Goal: Communication & Community: Connect with others

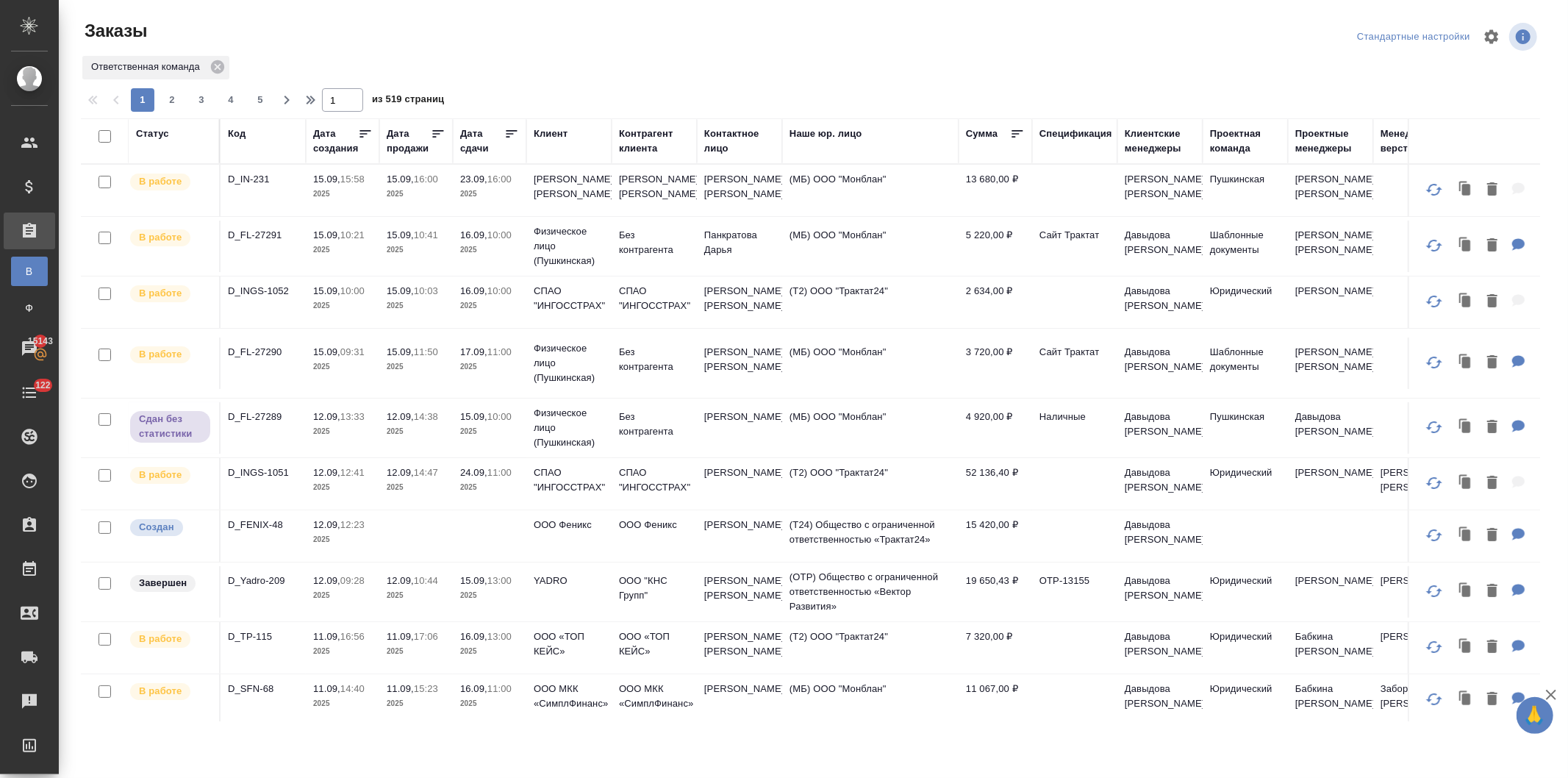
click at [531, 129] on th "Клиент" at bounding box center [569, 141] width 85 height 45
click at [547, 129] on div "Клиент" at bounding box center [550, 134] width 34 height 15
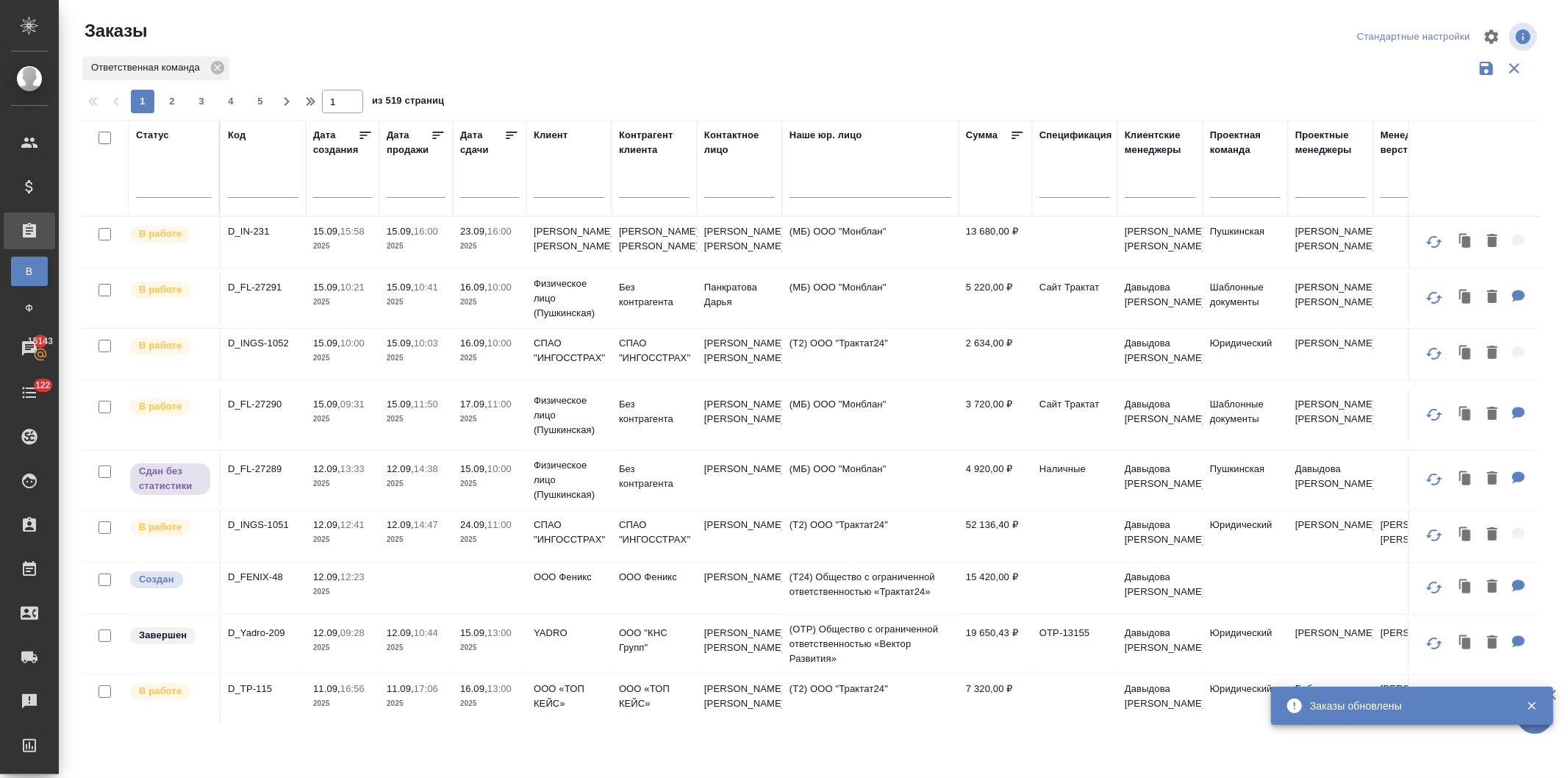
click at [726, 187] on input "text" at bounding box center [739, 188] width 71 height 18
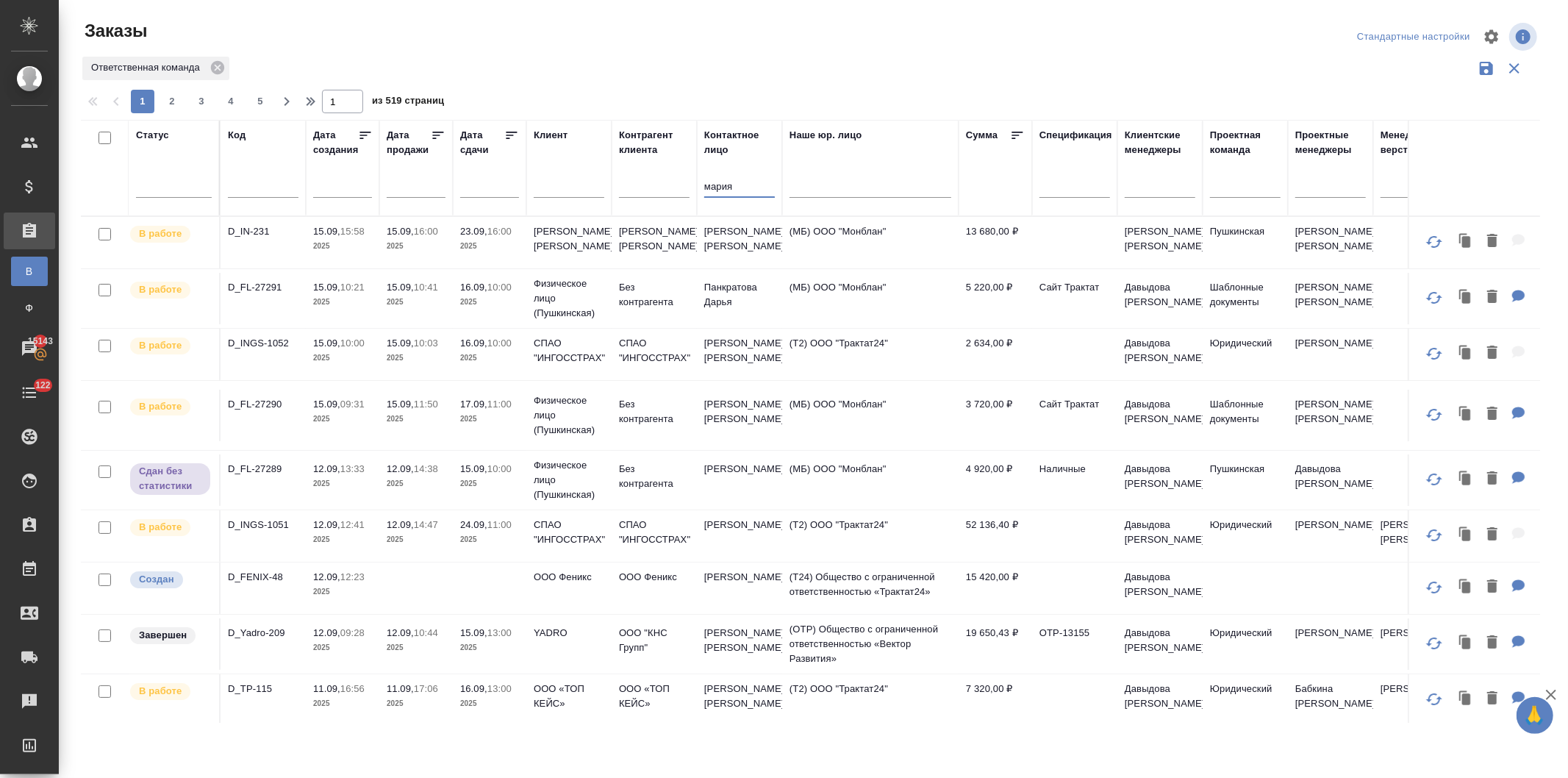
type input "мария"
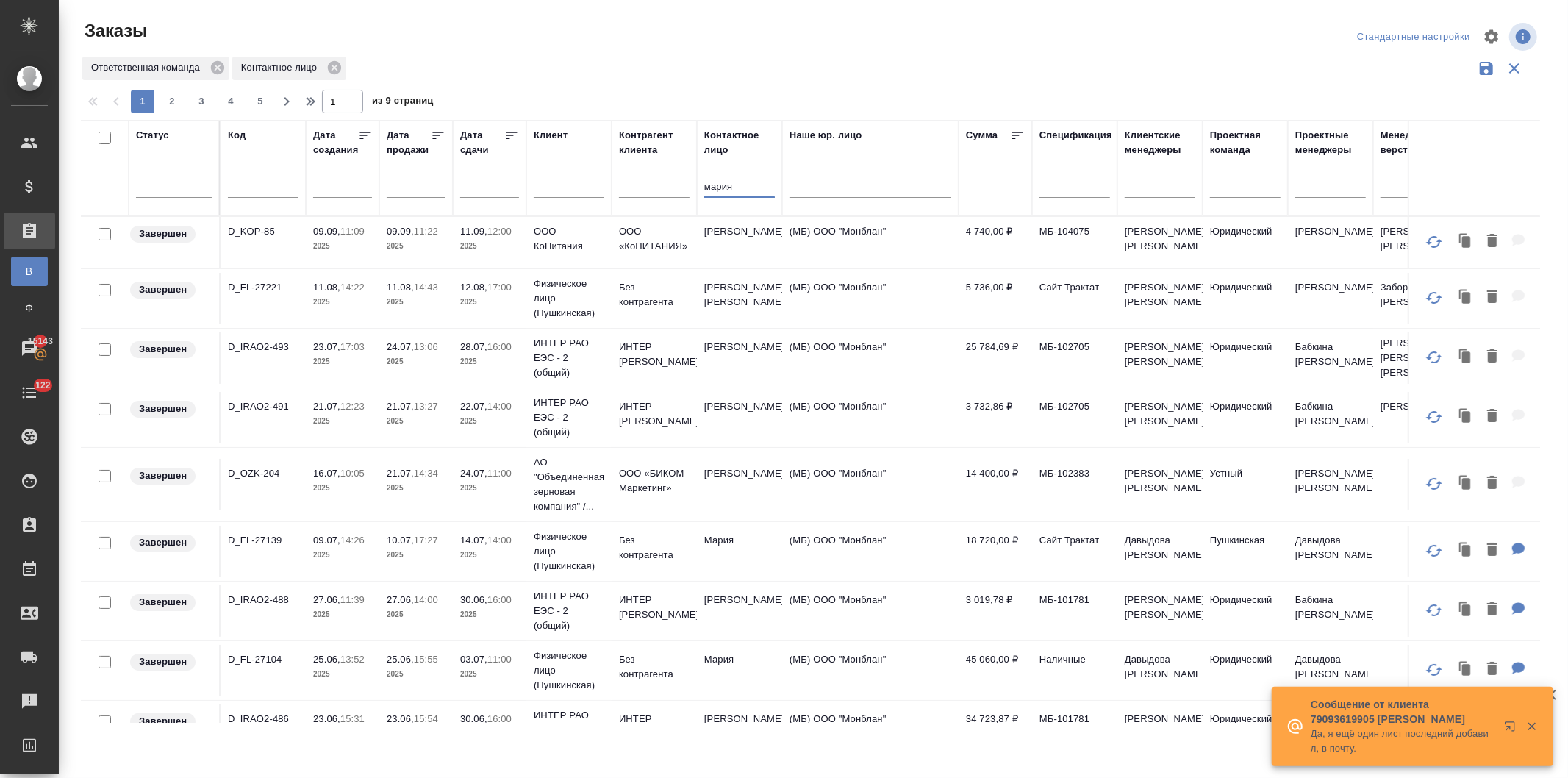
click at [746, 675] on td "Мария" at bounding box center [739, 671] width 85 height 52
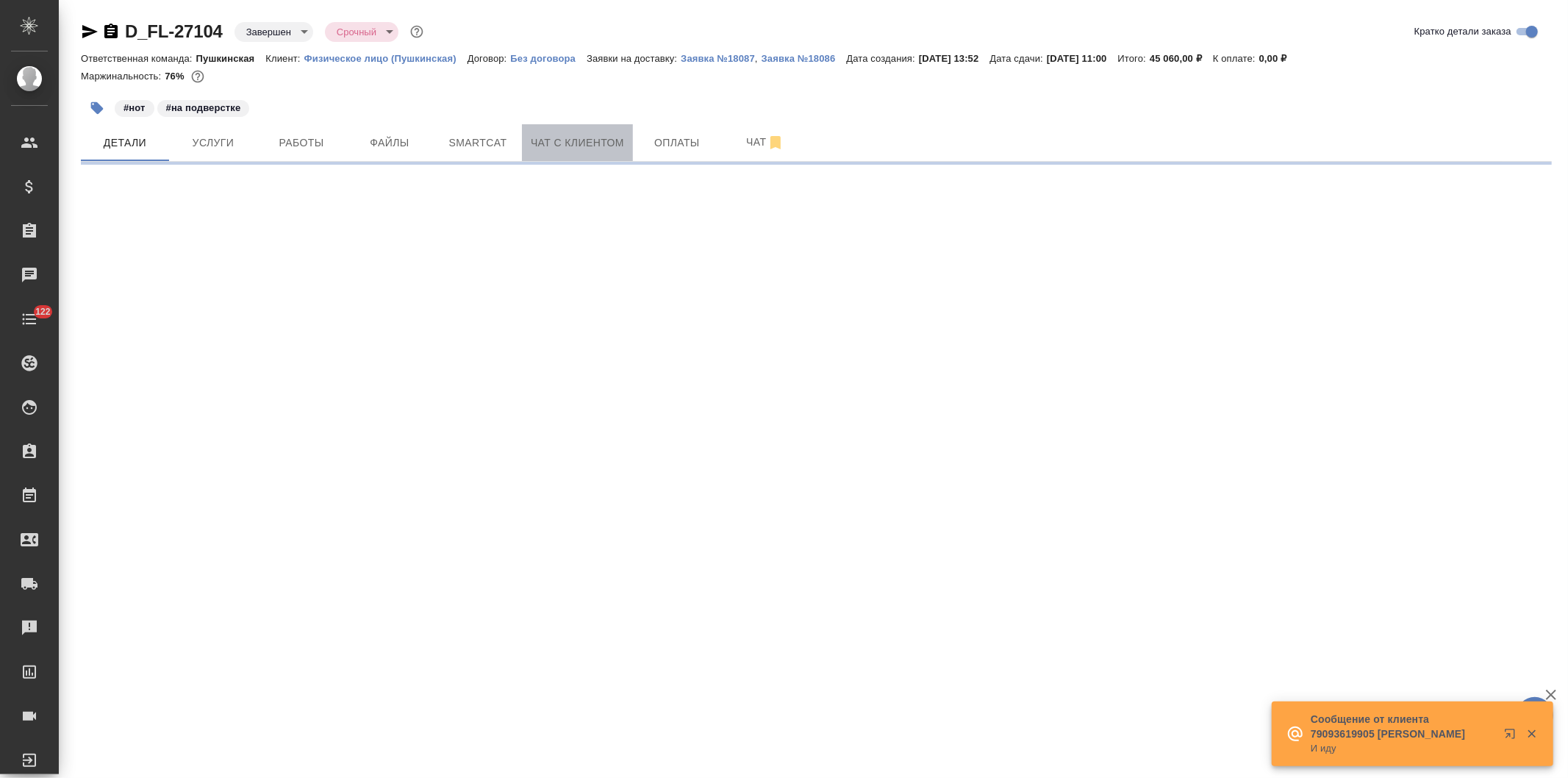
click at [562, 136] on span "Чат с клиентом" at bounding box center [577, 143] width 94 height 18
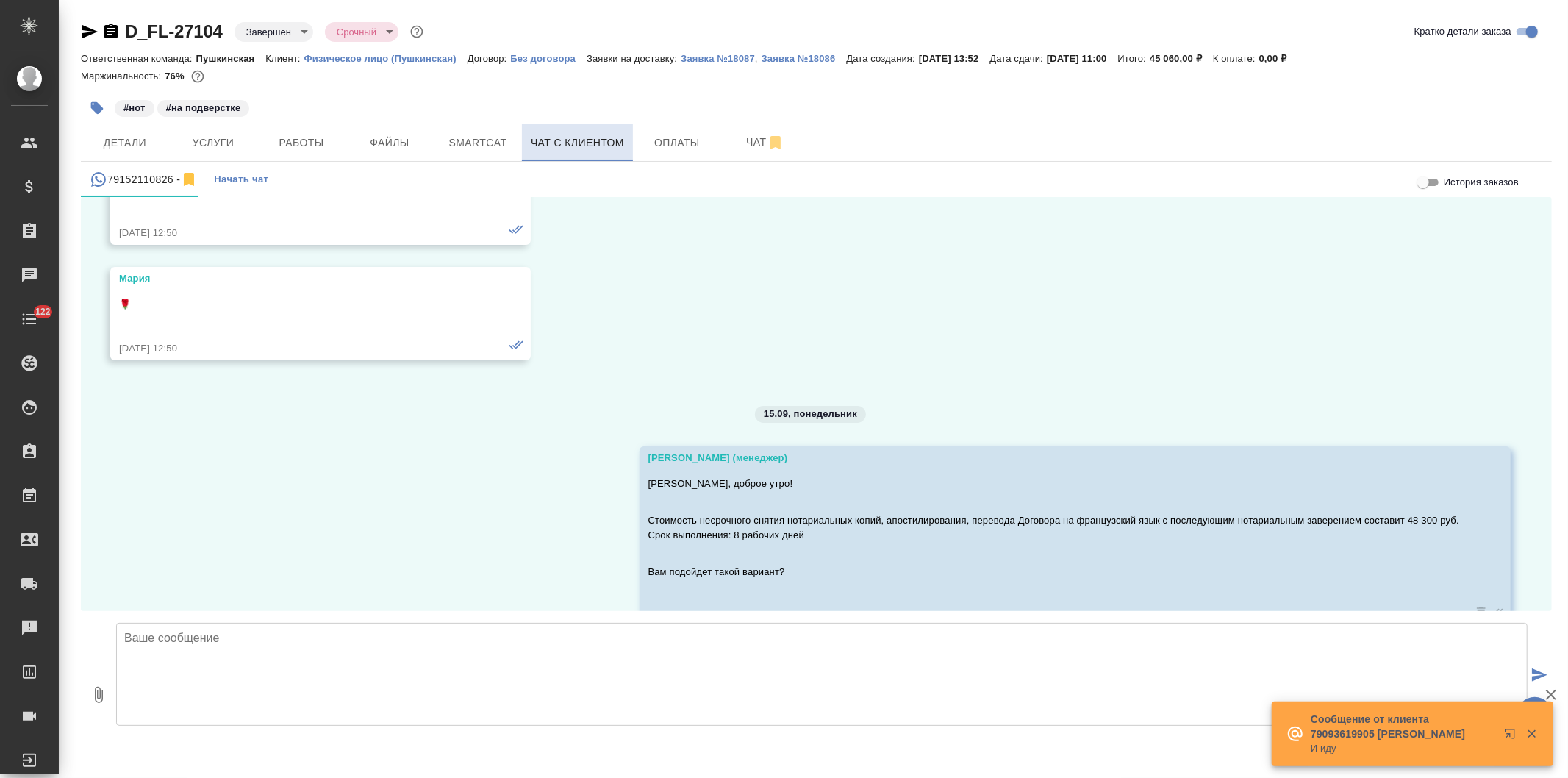
scroll to position [378, 0]
